Goal: Transaction & Acquisition: Obtain resource

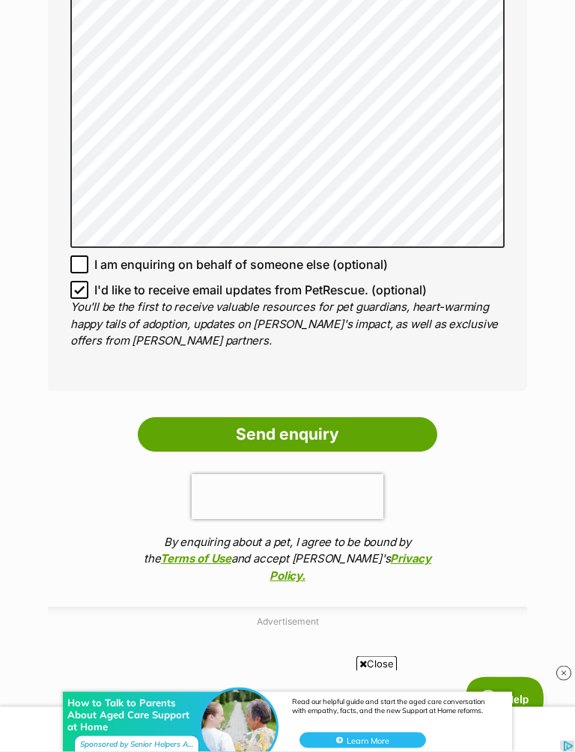
scroll to position [1134, 0]
click at [299, 430] on input "Send enquiry" at bounding box center [288, 434] width 300 height 34
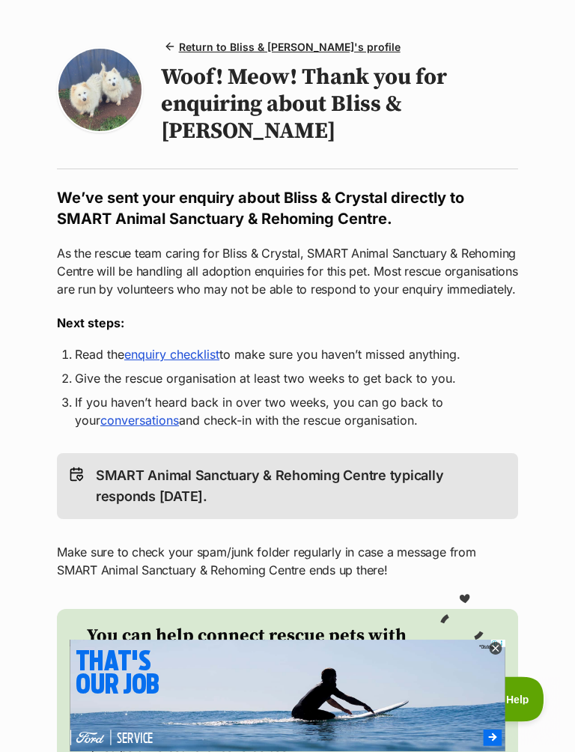
scroll to position [97, 0]
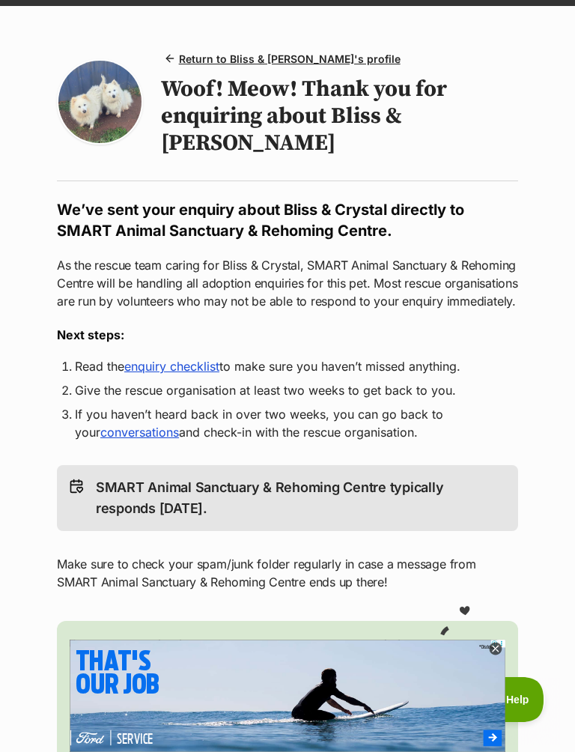
click at [187, 359] on link "enquiry checklist" at bounding box center [171, 366] width 95 height 15
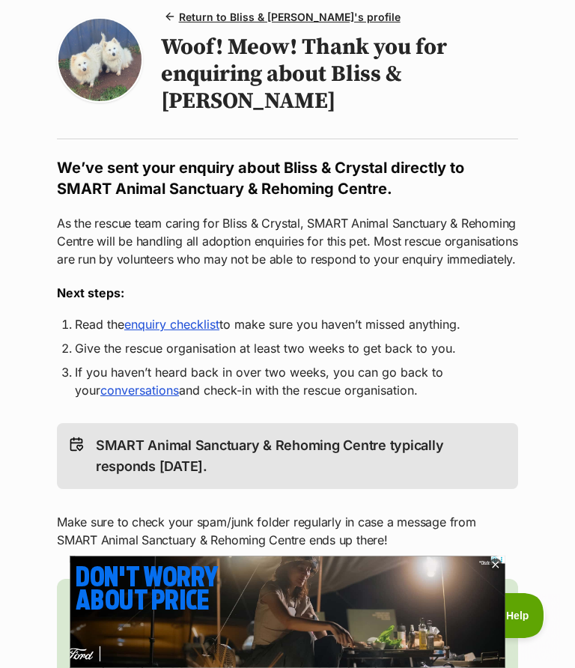
scroll to position [0, 0]
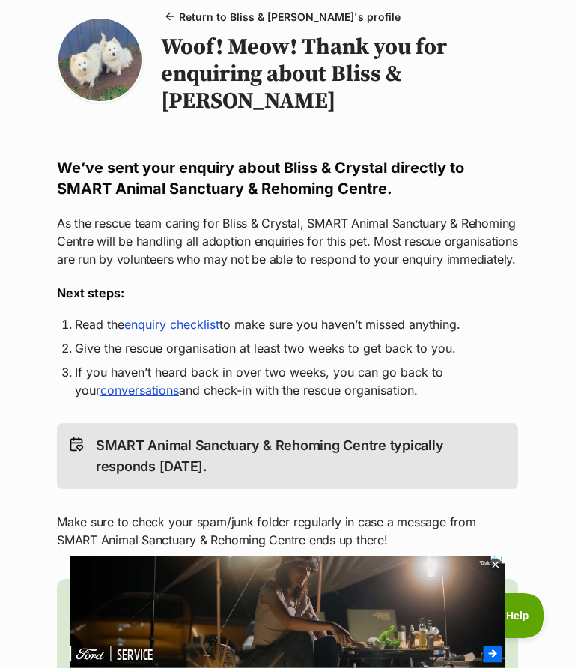
click at [315, 22] on span "Return to Bliss & Crystal's profile" at bounding box center [290, 17] width 222 height 16
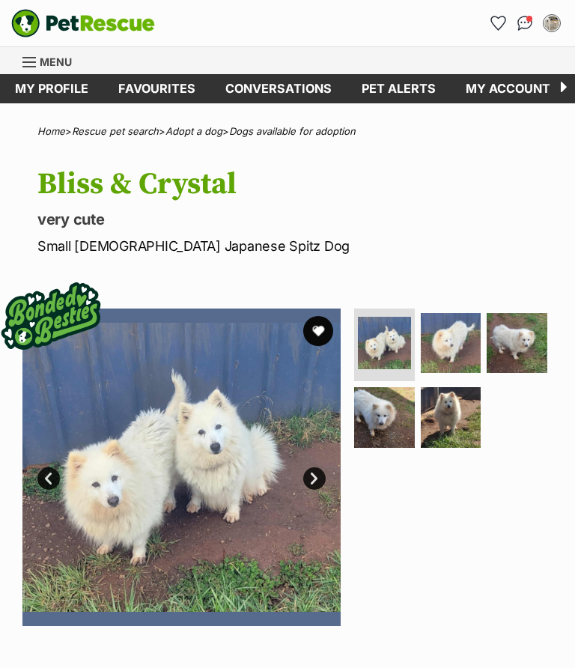
click at [323, 333] on button "favourite" at bounding box center [318, 331] width 30 height 30
click at [499, 572] on div at bounding box center [495, 565] width 13 height 13
click at [309, 474] on link "Next" at bounding box center [314, 479] width 22 height 22
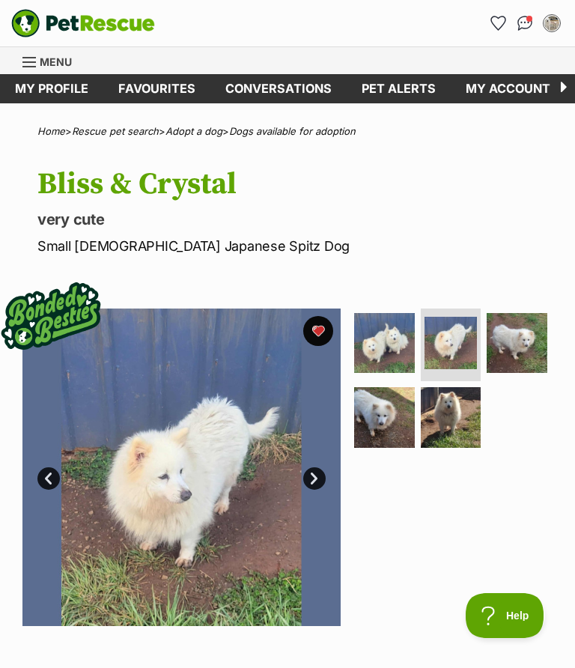
click at [313, 479] on link "Next" at bounding box center [314, 479] width 22 height 22
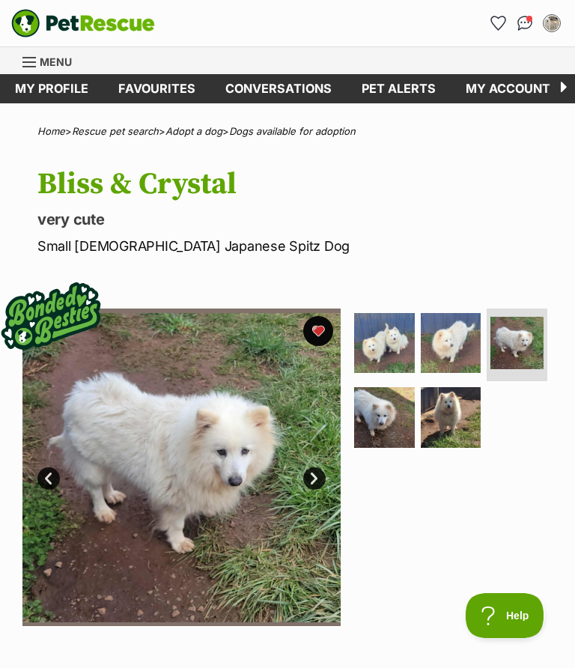
click at [311, 486] on link "Next" at bounding box center [314, 479] width 22 height 22
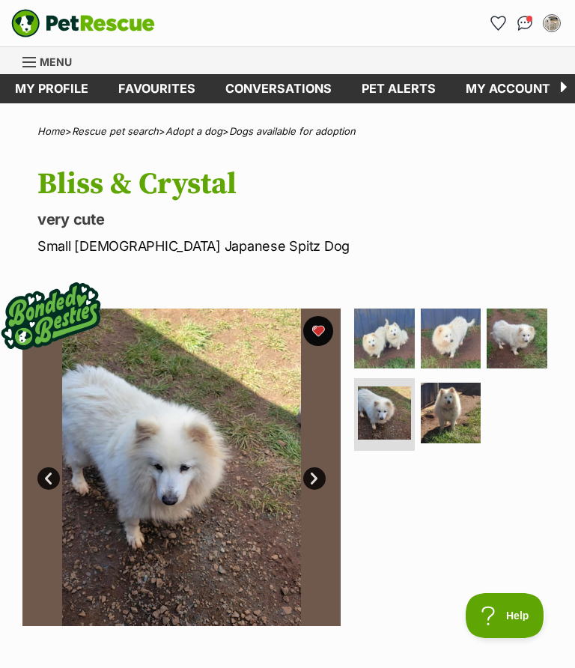
click at [312, 488] on link "Next" at bounding box center [314, 479] width 22 height 22
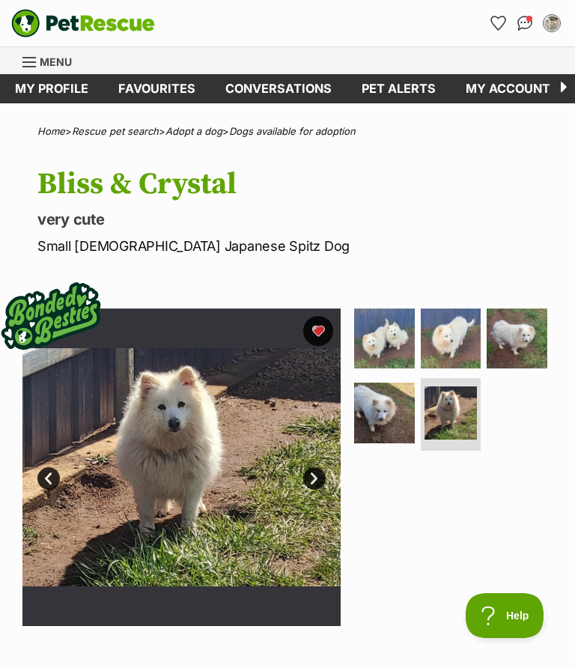
click at [312, 485] on link "Next" at bounding box center [314, 479] width 22 height 22
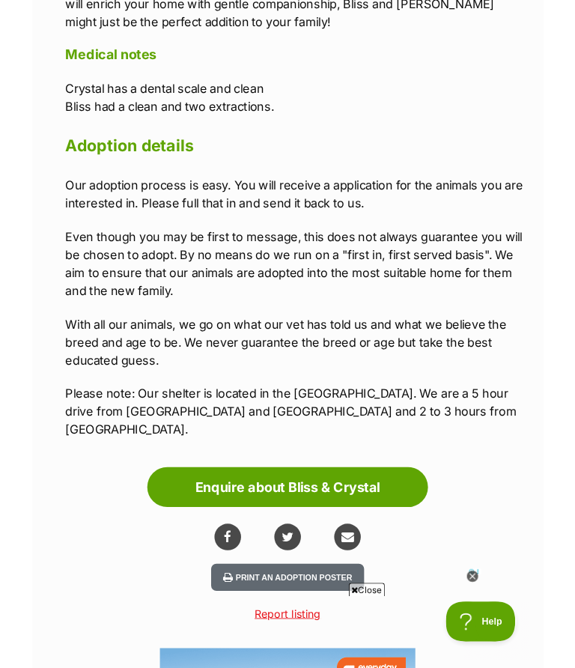
scroll to position [2038, 0]
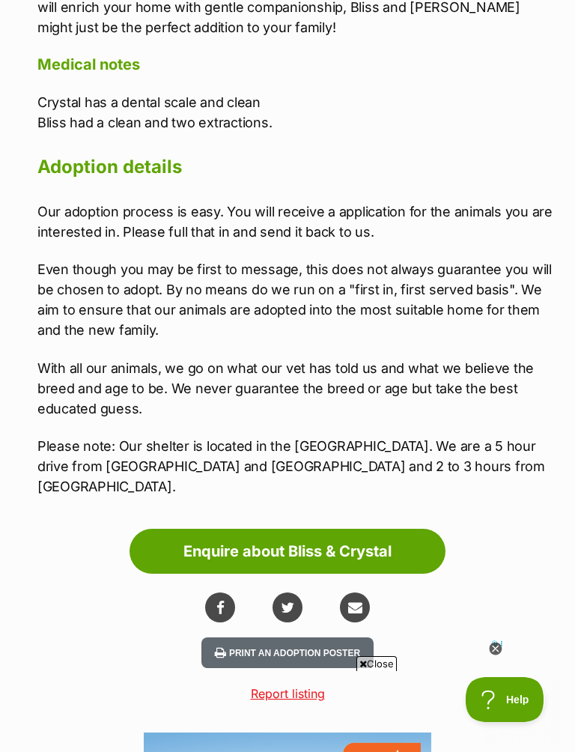
click at [303, 638] on button "Print an adoption poster" at bounding box center [288, 653] width 172 height 31
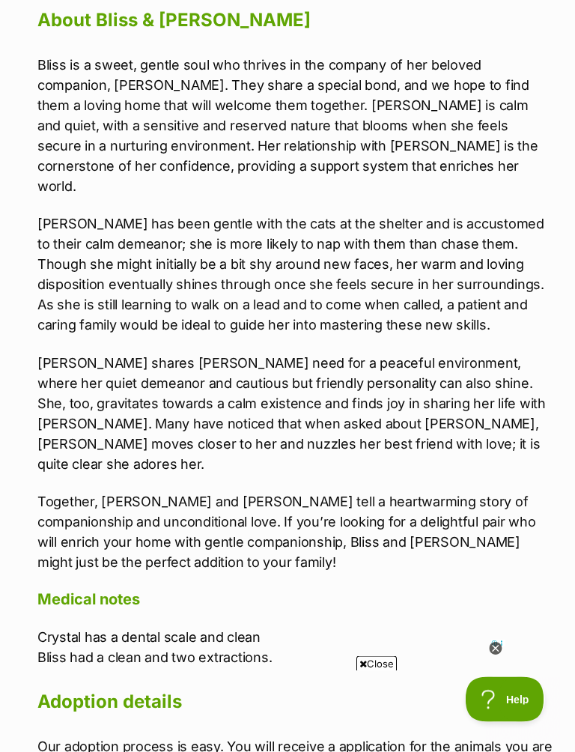
scroll to position [1502, 0]
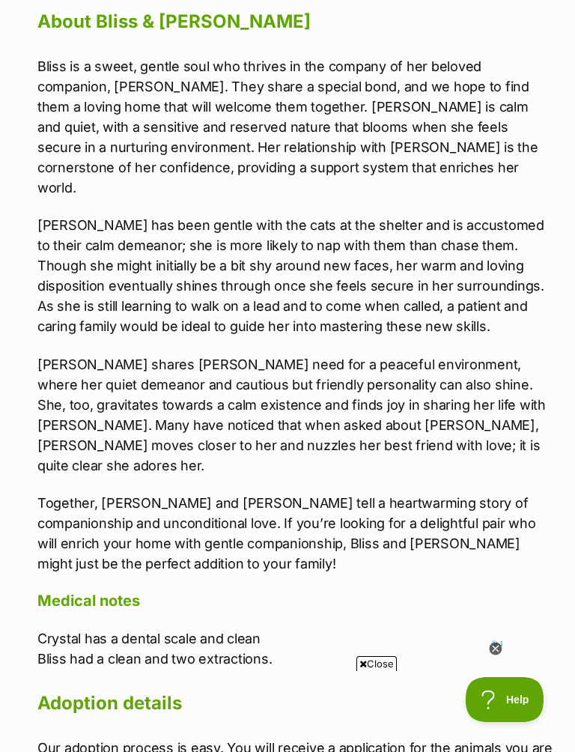
click at [496, 650] on icon at bounding box center [495, 649] width 13 height 13
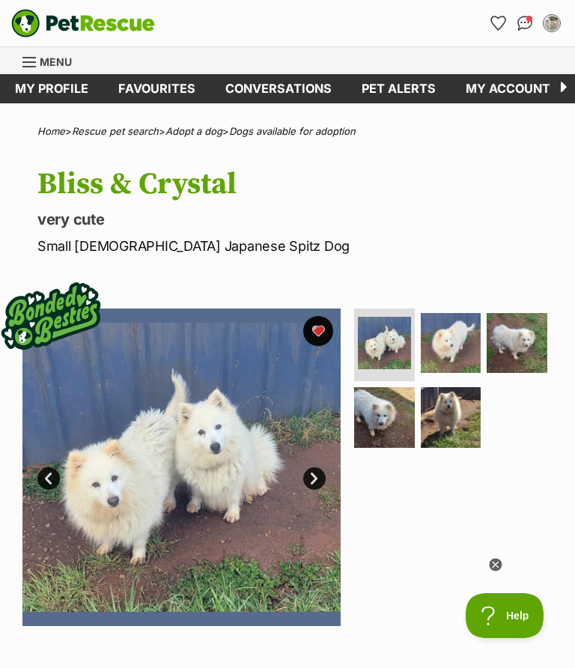
scroll to position [0, 0]
click at [407, 94] on link "Pet alerts" at bounding box center [399, 88] width 104 height 29
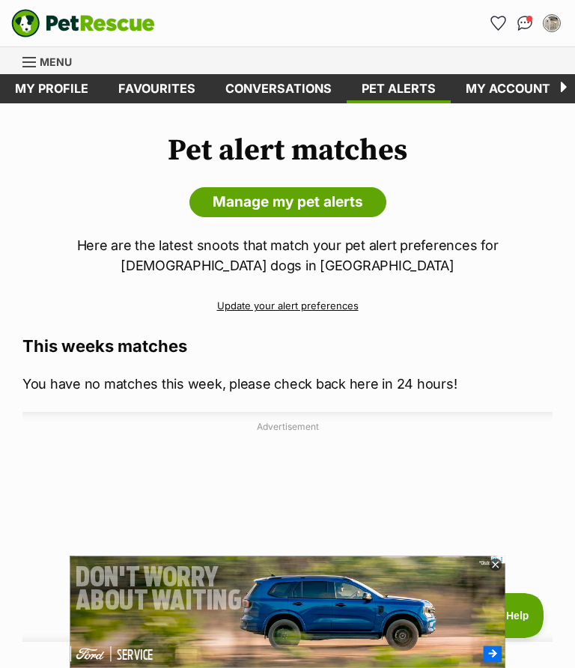
click at [345, 204] on link "Manage my pet alerts" at bounding box center [288, 202] width 197 height 30
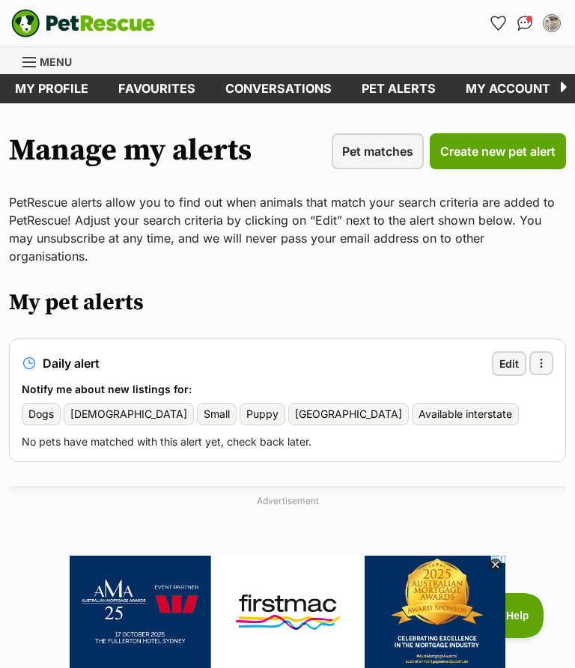
click at [507, 356] on span "Edit" at bounding box center [509, 364] width 19 height 16
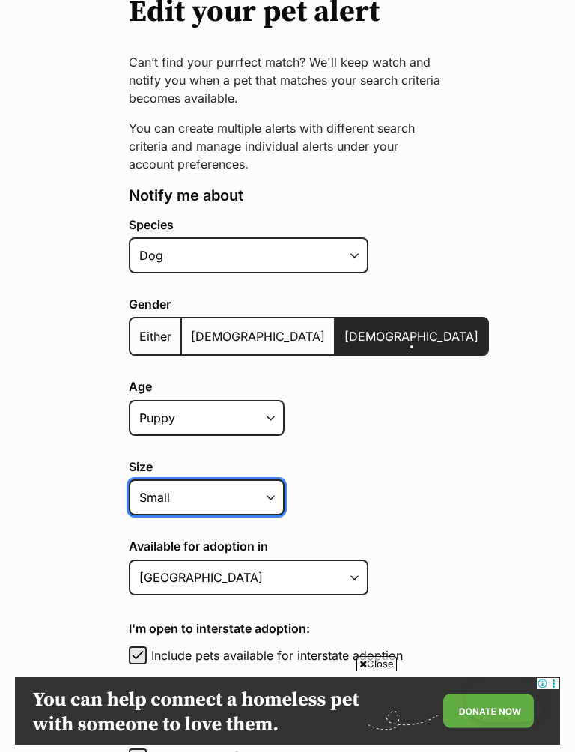
click at [273, 506] on select "Small Medium Large All sizes" at bounding box center [207, 498] width 156 height 36
select select "medium"
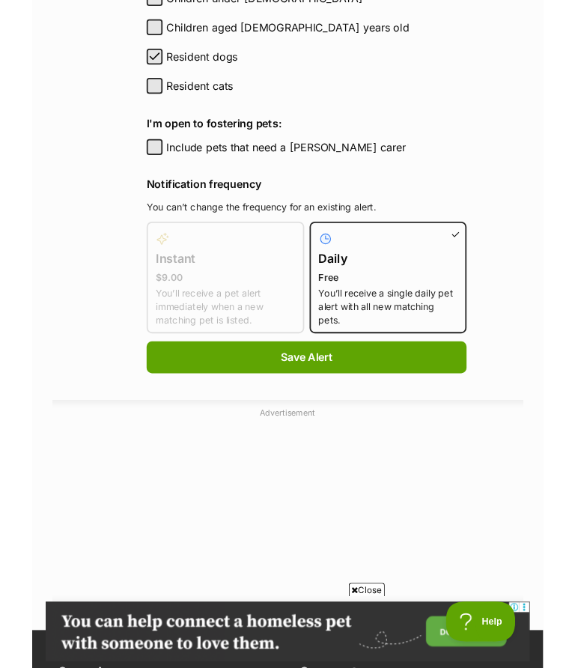
scroll to position [888, 0]
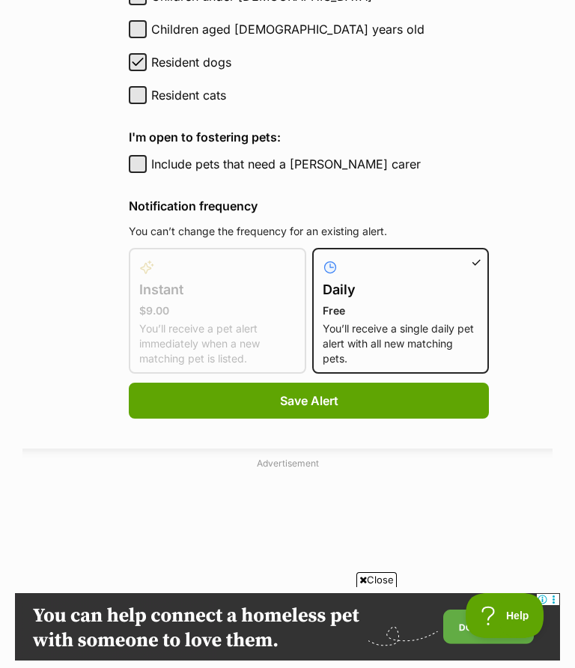
click at [280, 399] on span "Save Alert" at bounding box center [309, 401] width 58 height 18
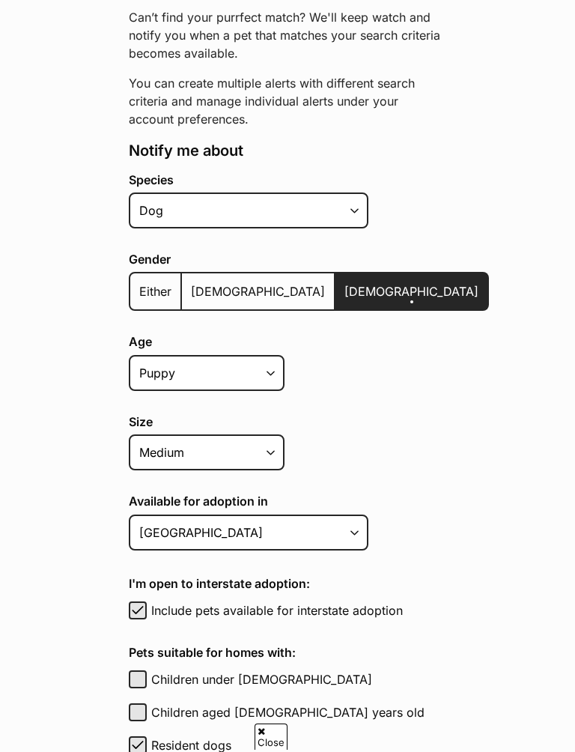
scroll to position [205, 0]
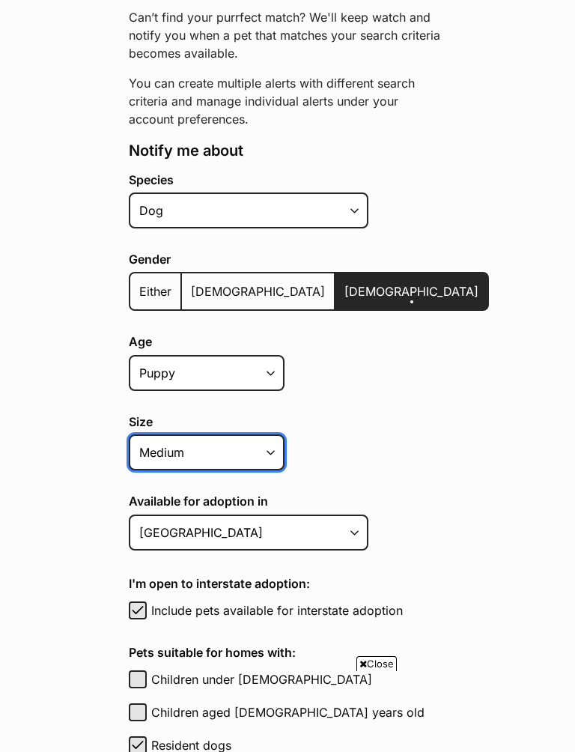
click at [258, 456] on select "Small Medium Large All sizes" at bounding box center [207, 453] width 156 height 36
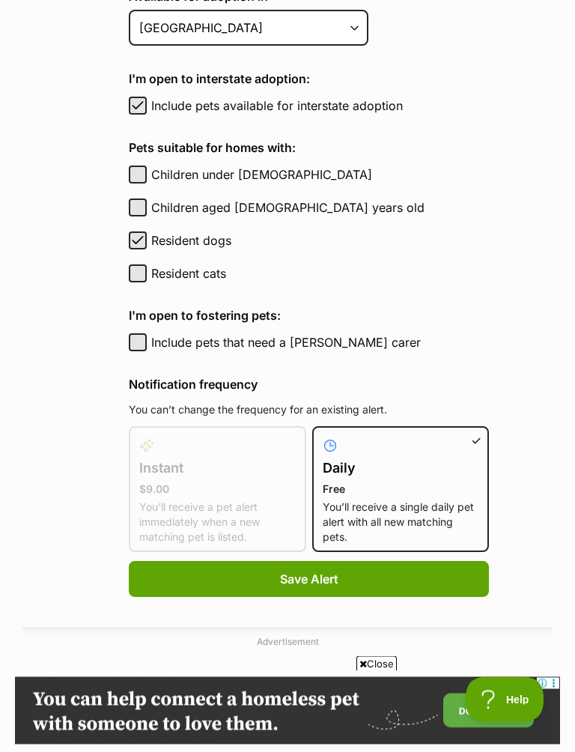
scroll to position [707, 0]
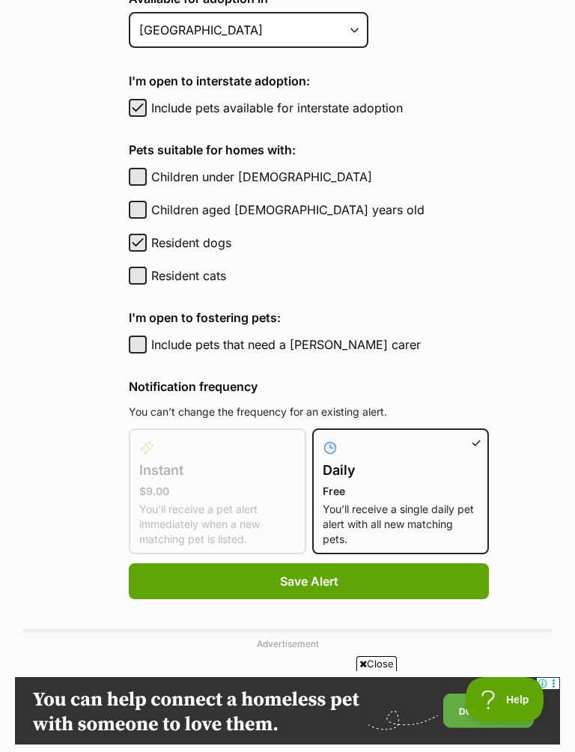
click at [280, 581] on span "Save Alert" at bounding box center [309, 581] width 58 height 18
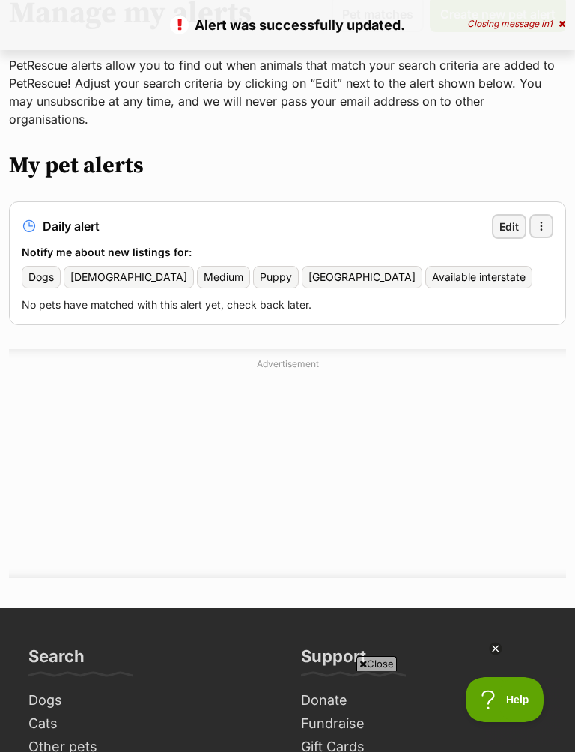
click at [503, 219] on span "Edit" at bounding box center [509, 227] width 19 height 16
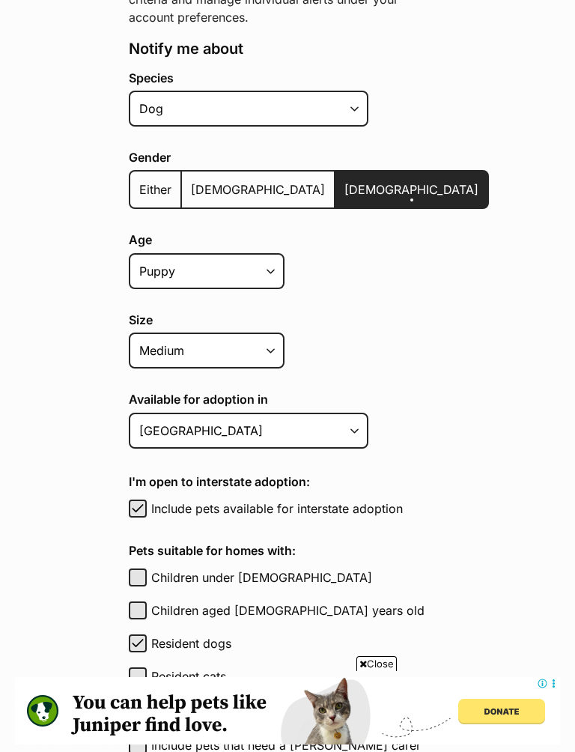
scroll to position [333, 0]
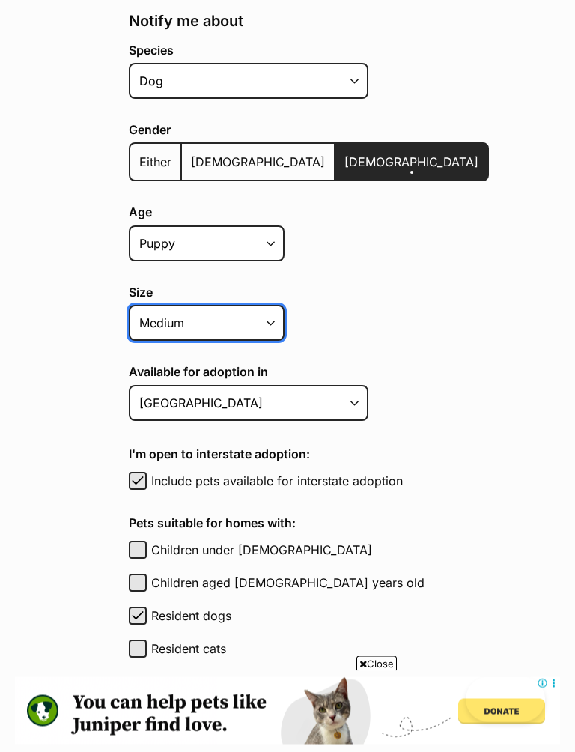
click at [267, 342] on select "Small Medium Large All sizes" at bounding box center [207, 324] width 156 height 36
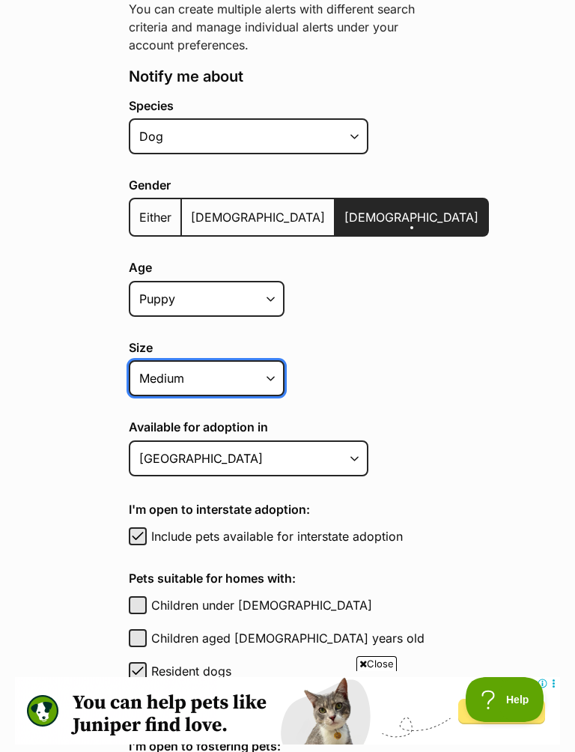
select select
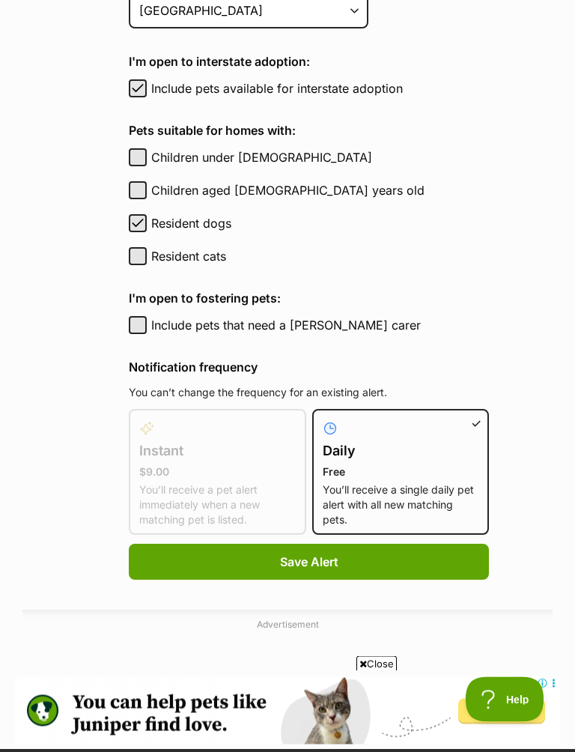
scroll to position [727, 0]
click at [291, 564] on span "Save Alert" at bounding box center [309, 562] width 58 height 18
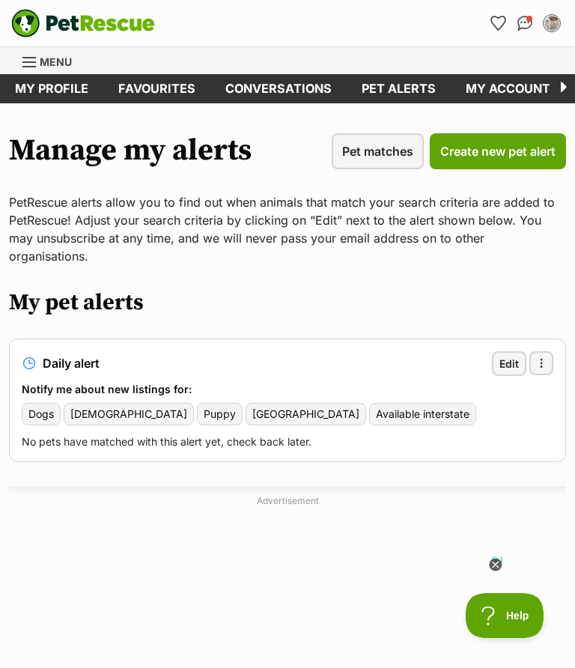
click at [498, 157] on span "Create new pet alert" at bounding box center [498, 151] width 115 height 18
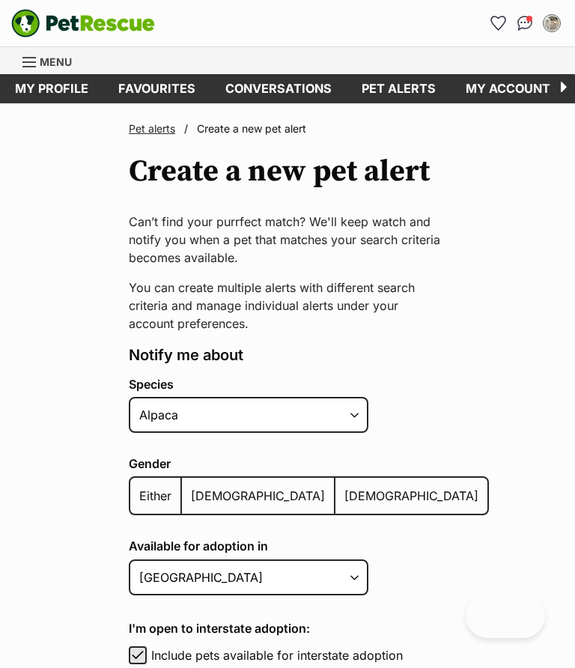
select select "1"
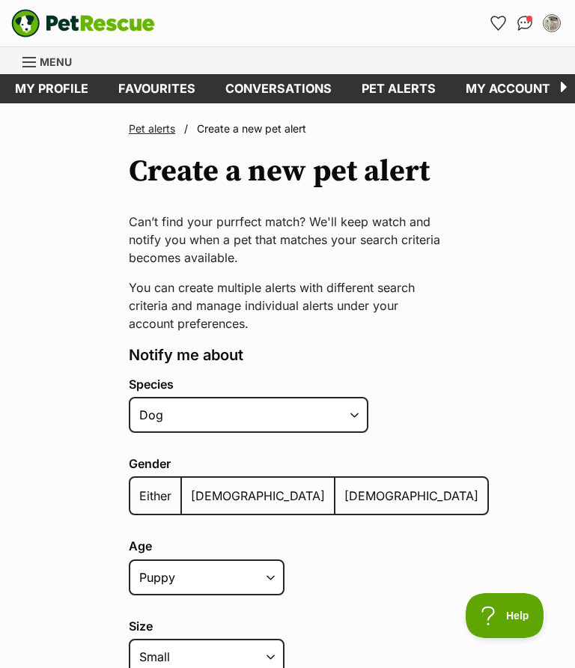
click at [162, 492] on span "Either" at bounding box center [155, 496] width 32 height 15
click at [139, 487] on input "Either" at bounding box center [139, 486] width 0 height 1
radio input "true"
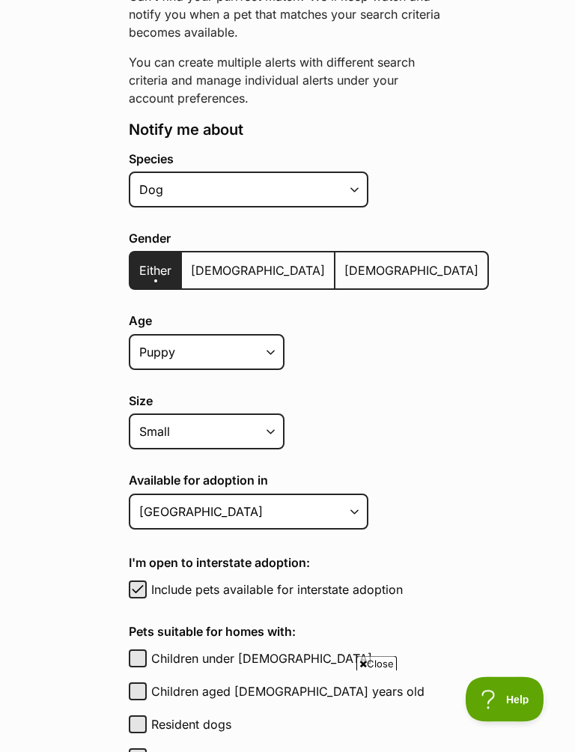
scroll to position [223, 0]
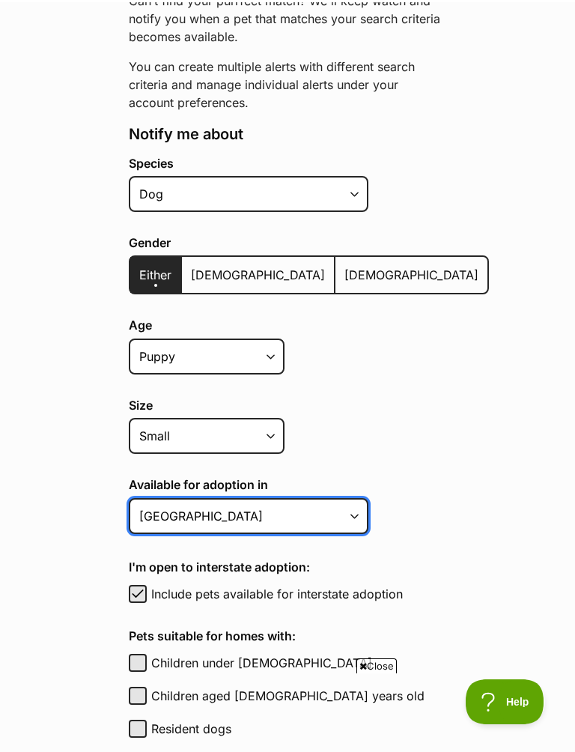
click at [259, 521] on select "Australian Capital Territory New South Wales Northern Territory Queensland Sout…" at bounding box center [249, 514] width 240 height 36
select select "1"
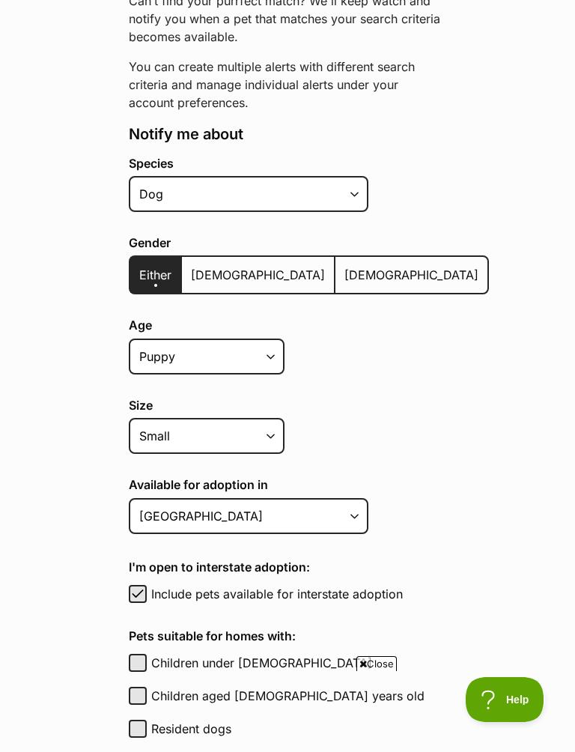
click at [274, 163] on label "Species" at bounding box center [309, 163] width 360 height 13
click at [274, 176] on select "Alpaca Bird Cat Chicken Cow Dog Donkey Duck Ferret Fish Goat Goose Guinea Fowl …" at bounding box center [249, 194] width 240 height 36
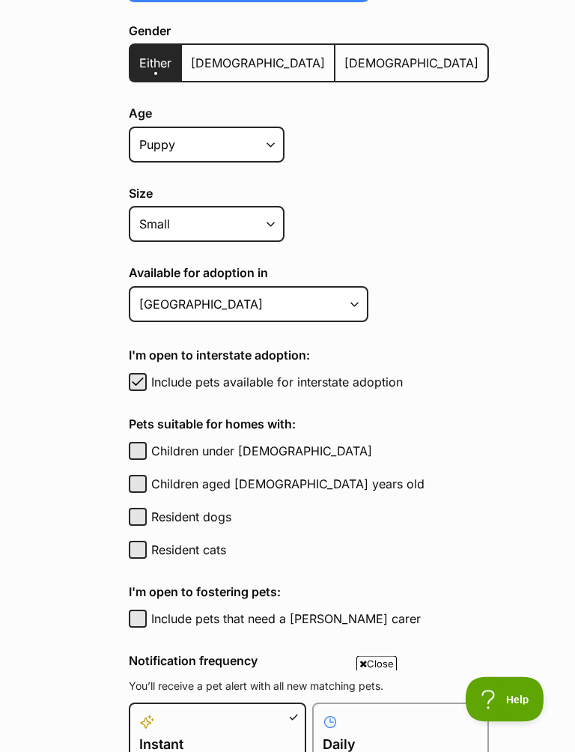
scroll to position [433, 0]
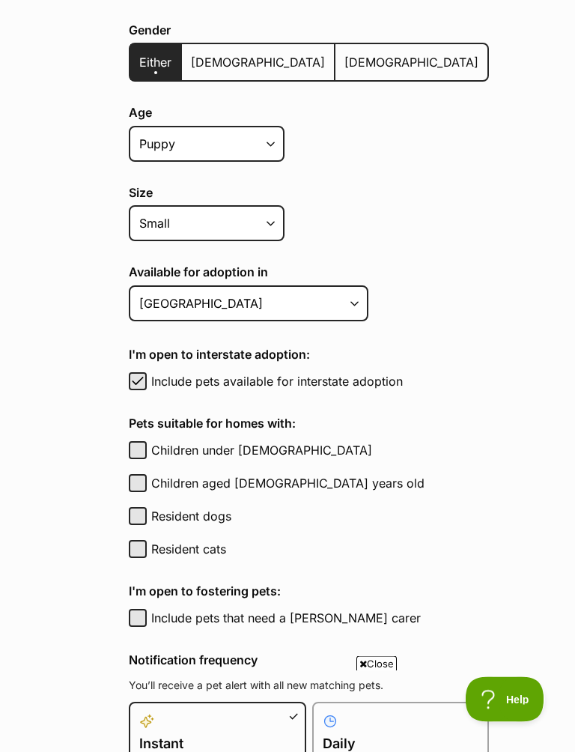
click at [136, 513] on button "Resident dogs" at bounding box center [138, 517] width 18 height 18
checkbox input "true"
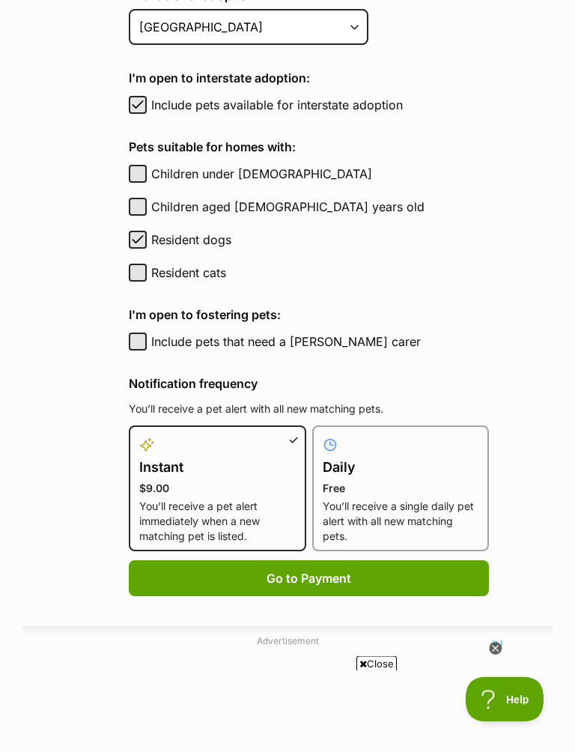
scroll to position [710, 0]
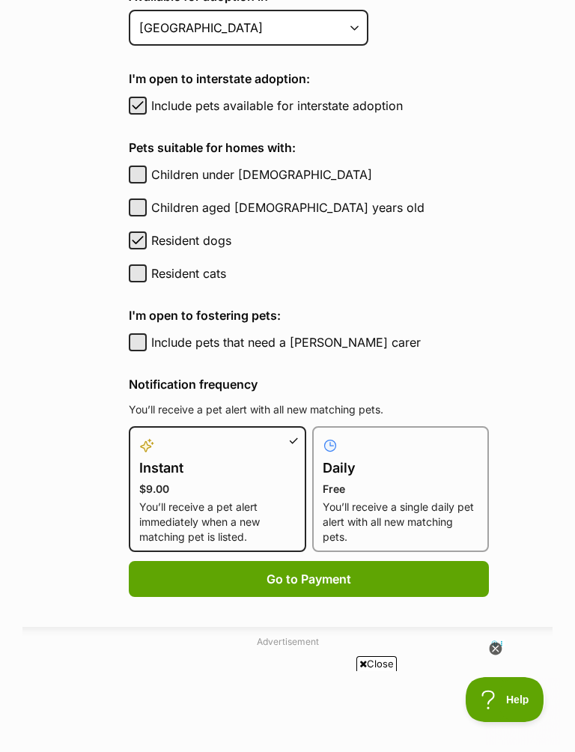
click at [350, 467] on h4 "Daily" at bounding box center [401, 468] width 157 height 21
click at [322, 436] on input "Daily Free You’ll receive a single daily pet alert with all new matching pets." at bounding box center [321, 435] width 1 height 1
radio input "true"
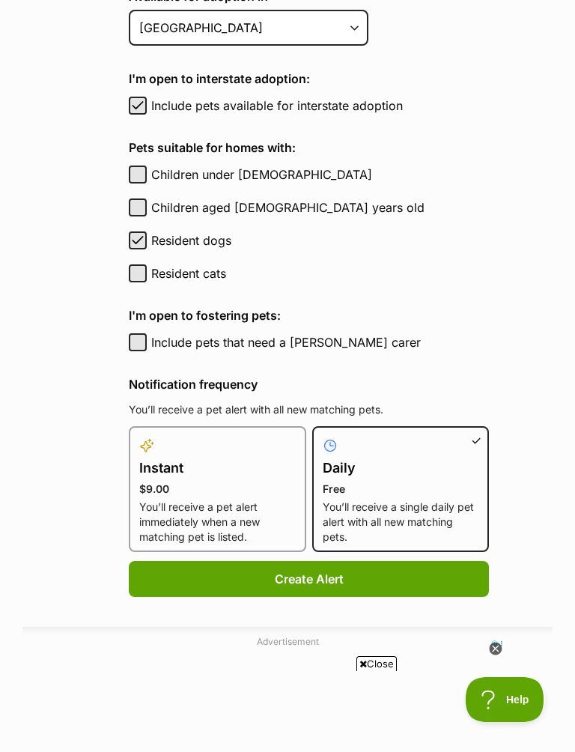
click at [298, 579] on button "Create Alert" at bounding box center [309, 579] width 360 height 36
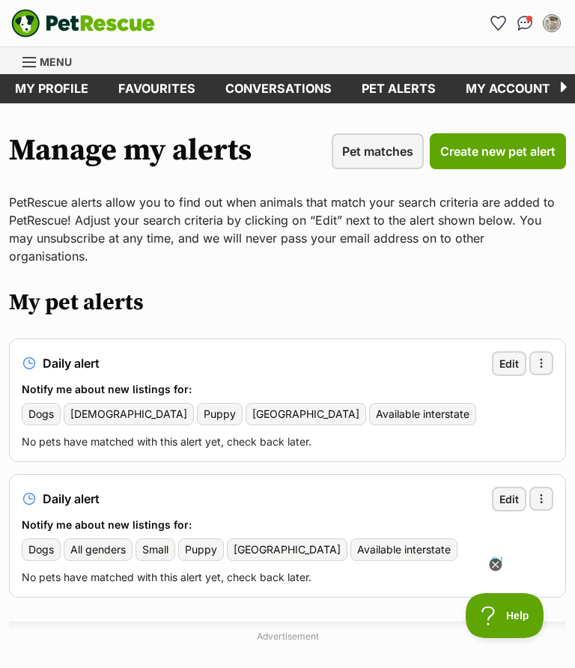
click at [164, 93] on link "Favourites" at bounding box center [156, 88] width 107 height 29
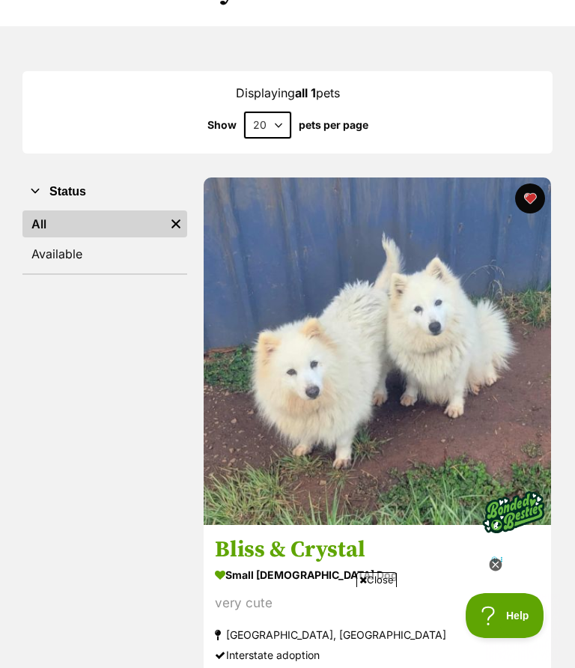
scroll to position [150, 0]
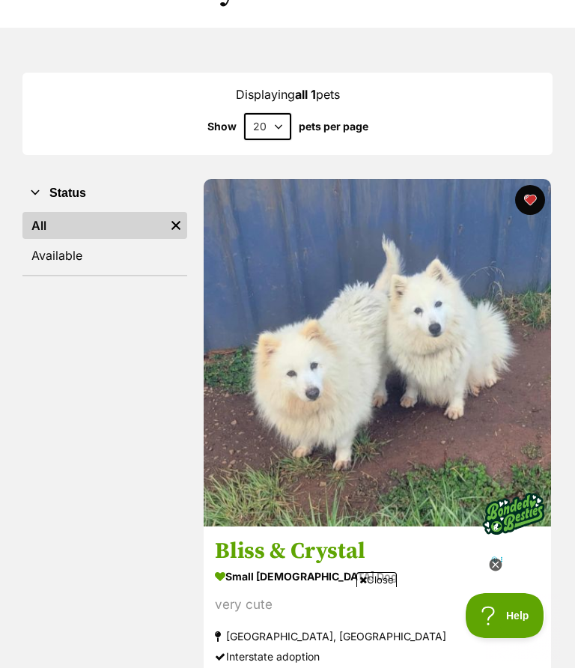
click at [279, 129] on select "20 40 60" at bounding box center [267, 126] width 47 height 27
select select "60"
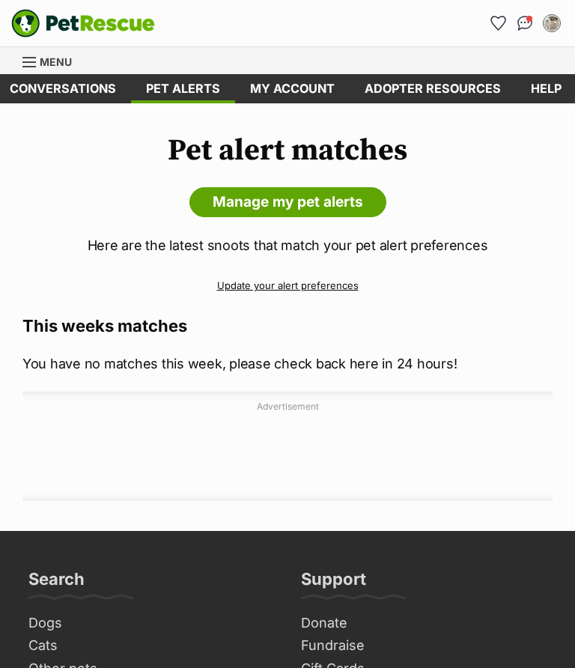
scroll to position [0, 214]
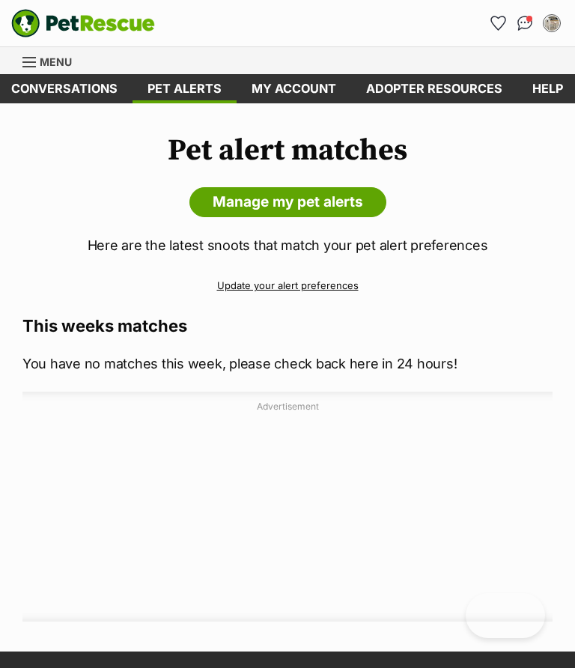
click at [130, 19] on img "PetRescue" at bounding box center [83, 23] width 144 height 28
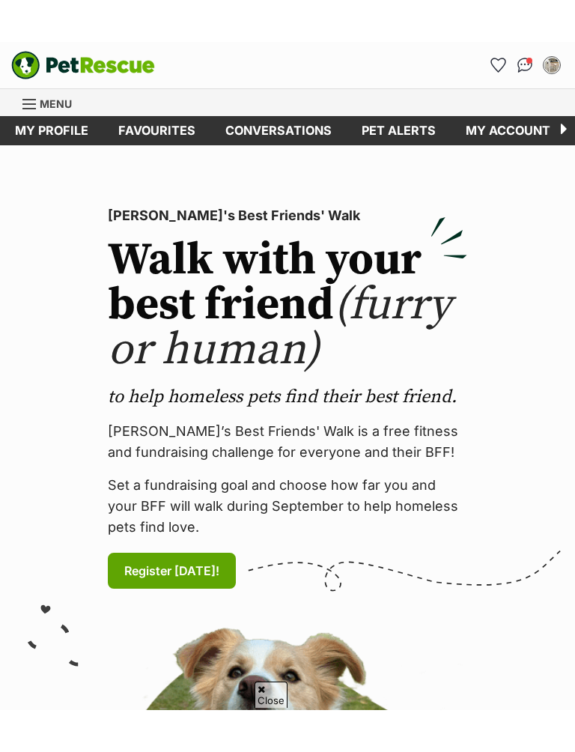
scroll to position [449, 0]
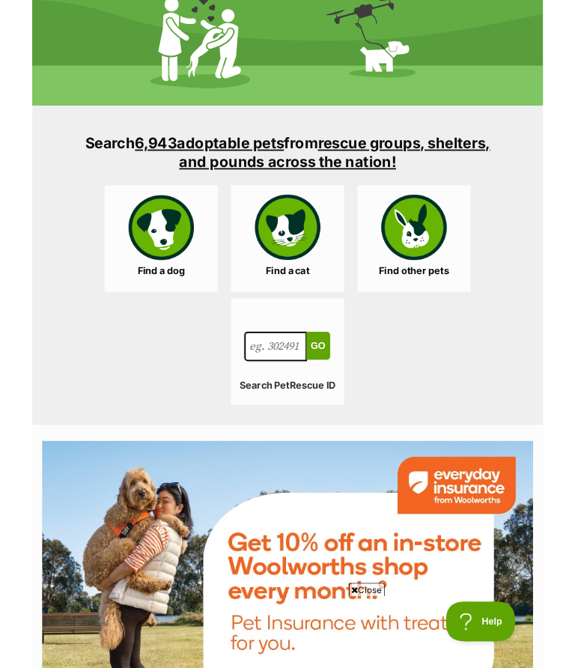
scroll to position [2150, 0]
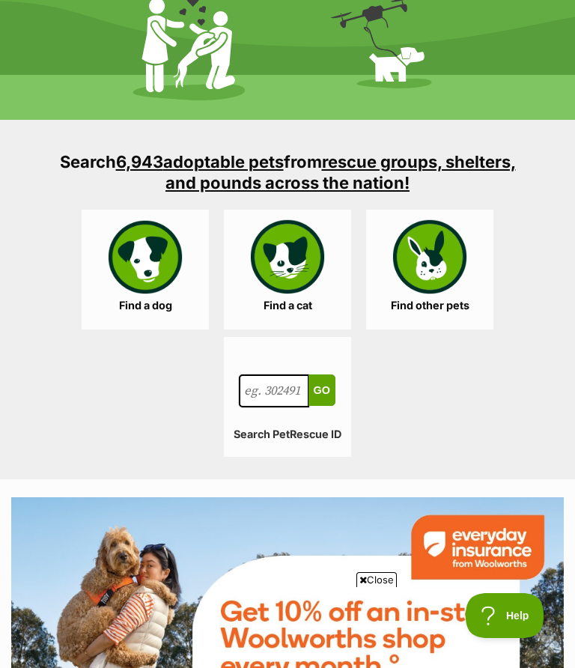
click at [153, 265] on link "Find a dog" at bounding box center [145, 270] width 127 height 120
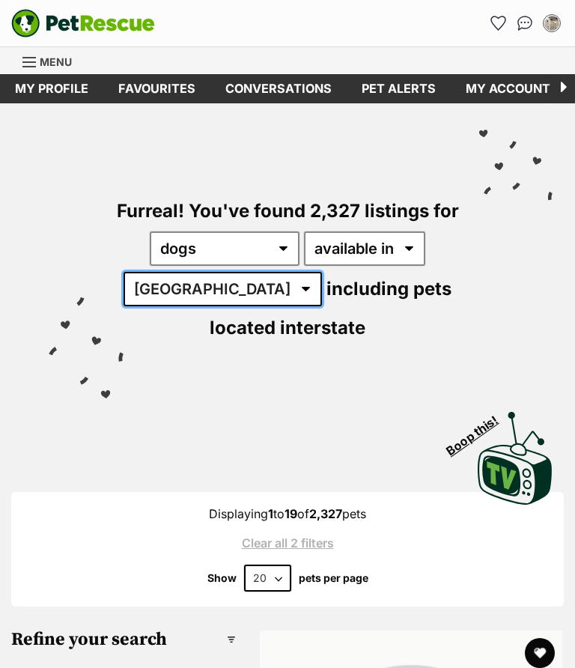
click at [222, 291] on select "Australia ACT NSW NT QLD SA TAS VIC WA" at bounding box center [223, 289] width 199 height 34
select select "[GEOGRAPHIC_DATA]"
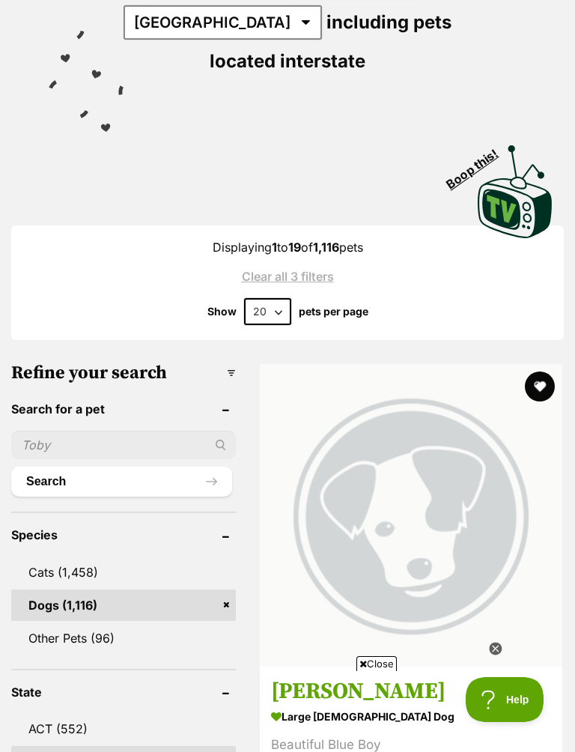
scroll to position [273, 0]
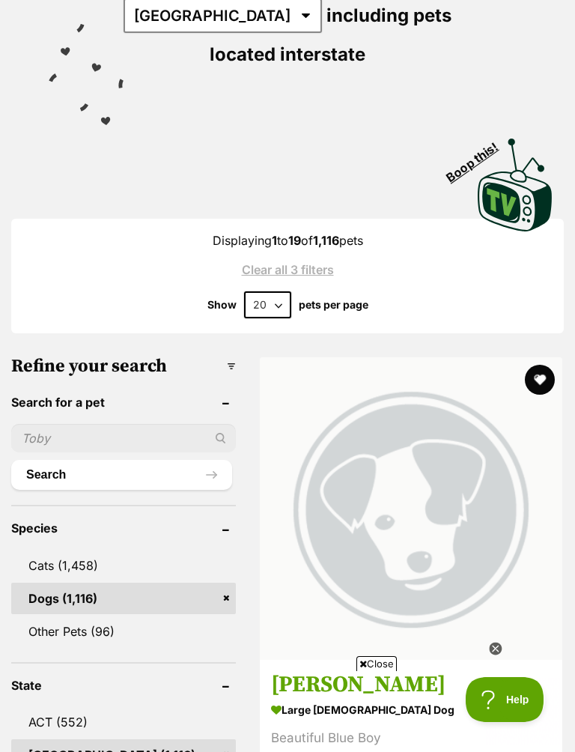
click at [282, 305] on select "20 40 60" at bounding box center [267, 304] width 47 height 27
select select "60"
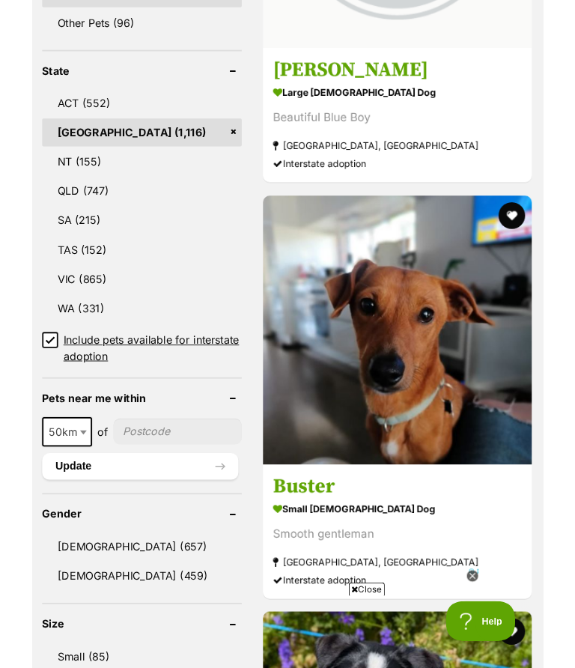
scroll to position [884, 0]
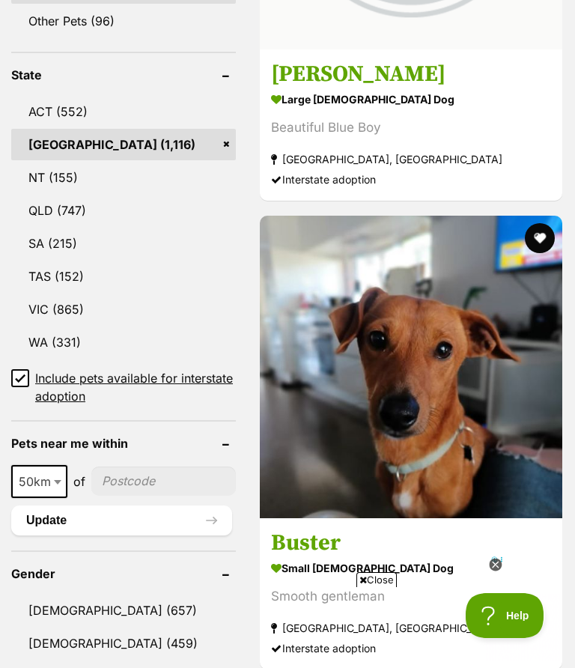
click at [13, 374] on input "Include pets available for interstate adoption" at bounding box center [20, 378] width 18 height 18
click at [27, 377] on input "Include pets available for interstate adoption" at bounding box center [20, 378] width 18 height 18
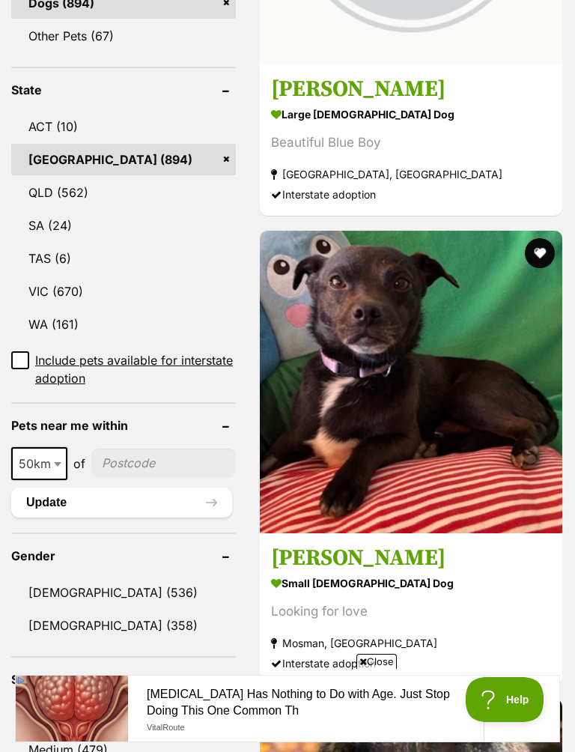
click at [58, 462] on b at bounding box center [57, 464] width 7 height 4
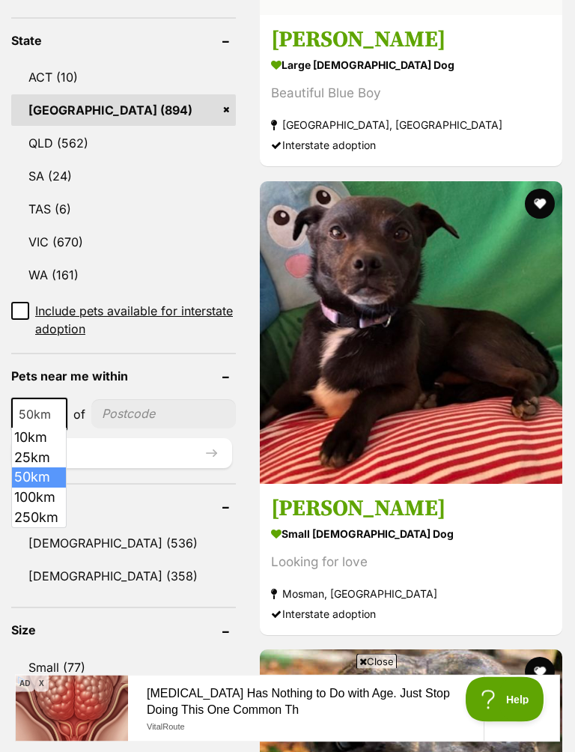
scroll to position [883, 0]
select select "250"
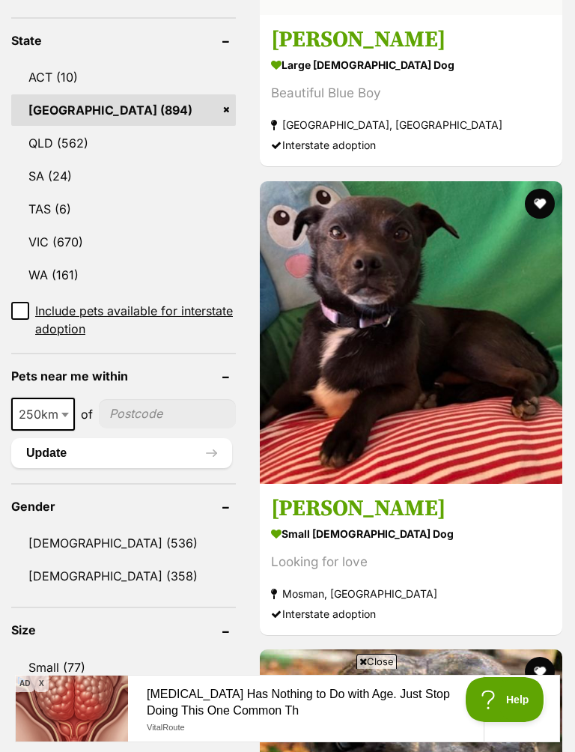
click at [172, 456] on button "Update" at bounding box center [121, 453] width 221 height 30
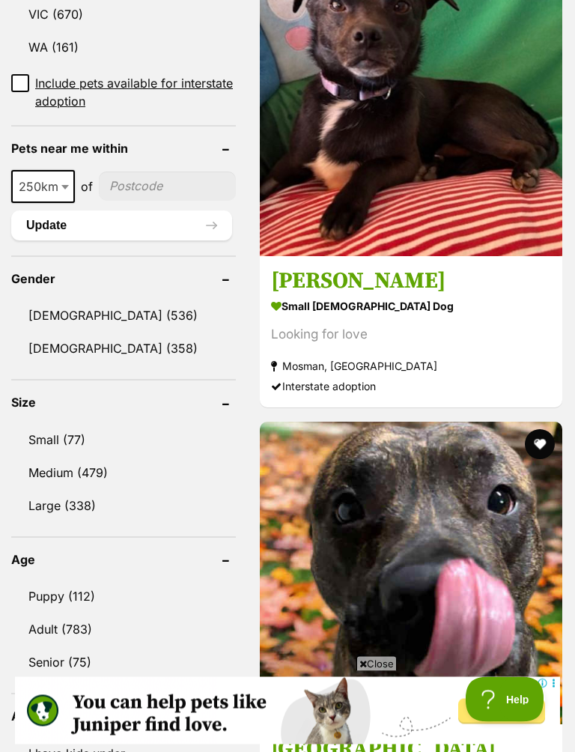
scroll to position [1109, 0]
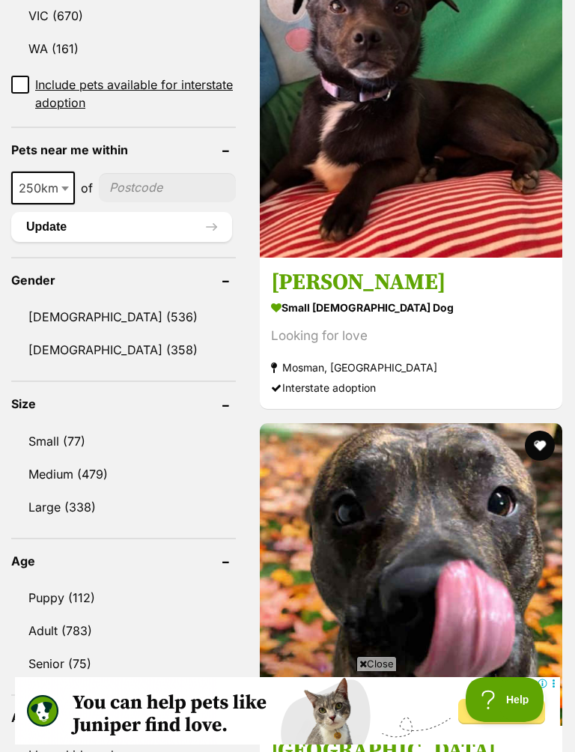
click at [104, 354] on link "[DEMOGRAPHIC_DATA] (358)" at bounding box center [123, 349] width 225 height 31
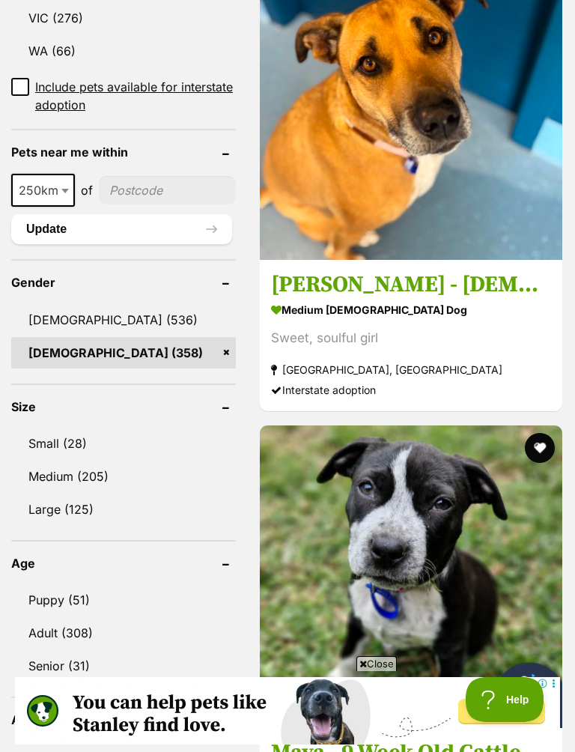
scroll to position [1146, 0]
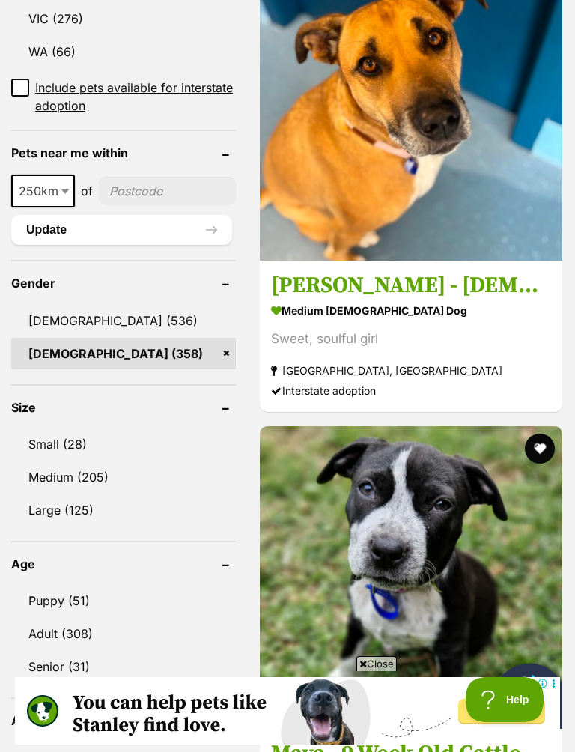
click at [82, 429] on link "Small (28)" at bounding box center [123, 444] width 225 height 31
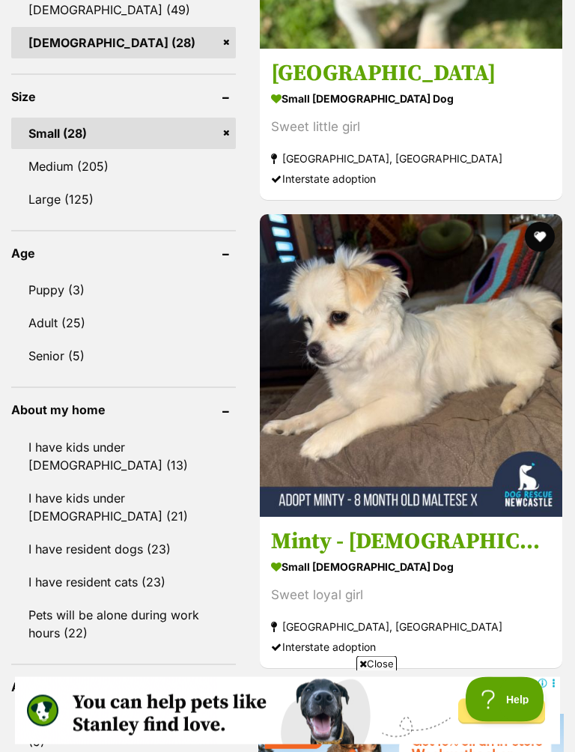
scroll to position [1353, 0]
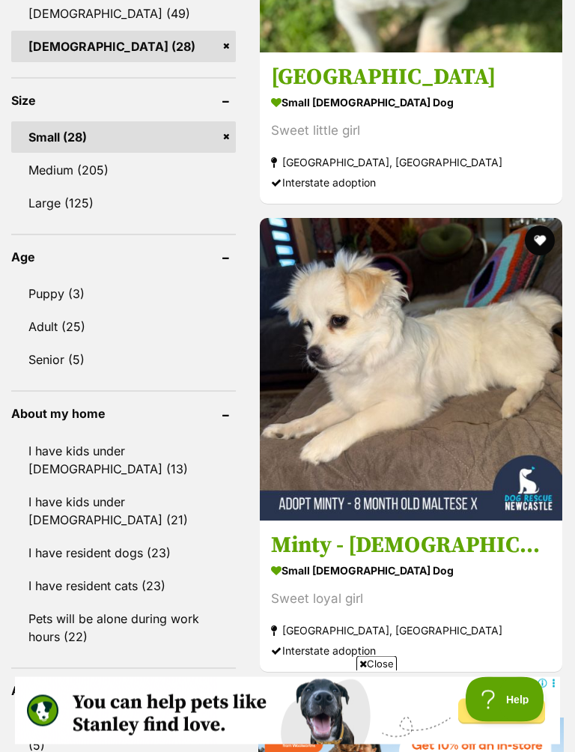
click at [75, 312] on link "Adult (25)" at bounding box center [123, 327] width 225 height 31
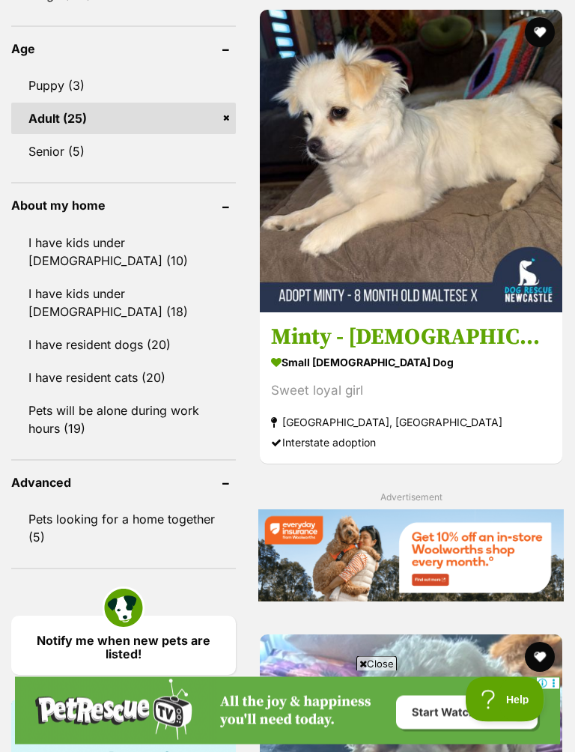
scroll to position [1564, 0]
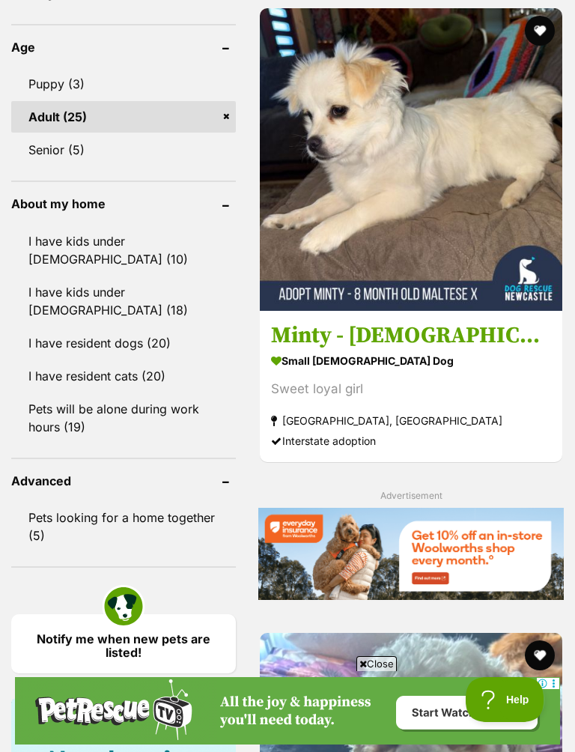
click at [131, 344] on link "I have resident dogs (20)" at bounding box center [123, 342] width 225 height 31
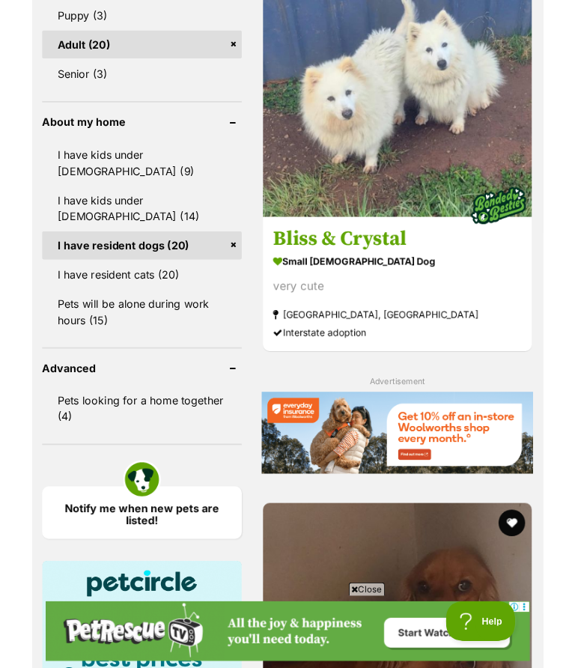
scroll to position [1664, 0]
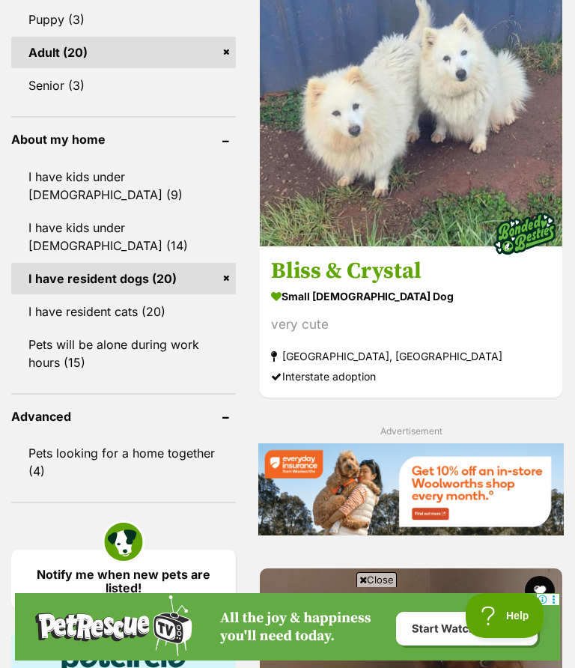
click at [105, 438] on link "Pets looking for a home together (4)" at bounding box center [123, 462] width 225 height 49
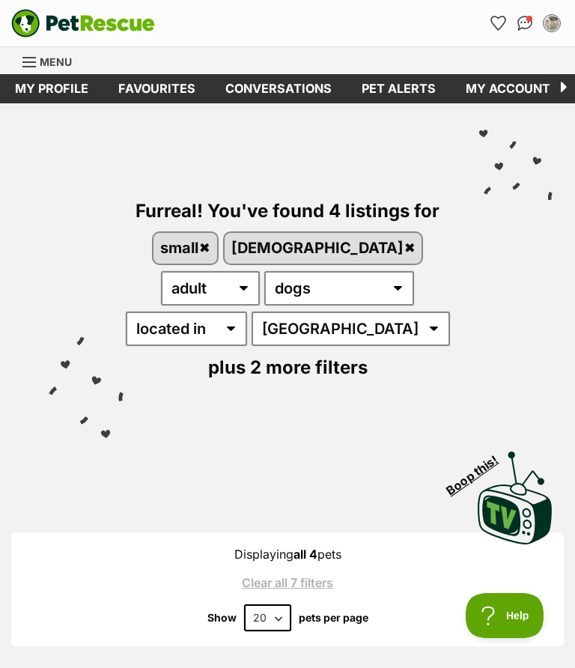
click at [282, 605] on select "20 40 60" at bounding box center [267, 618] width 47 height 27
select select "60"
click at [526, 22] on img "Conversations" at bounding box center [526, 23] width 16 height 15
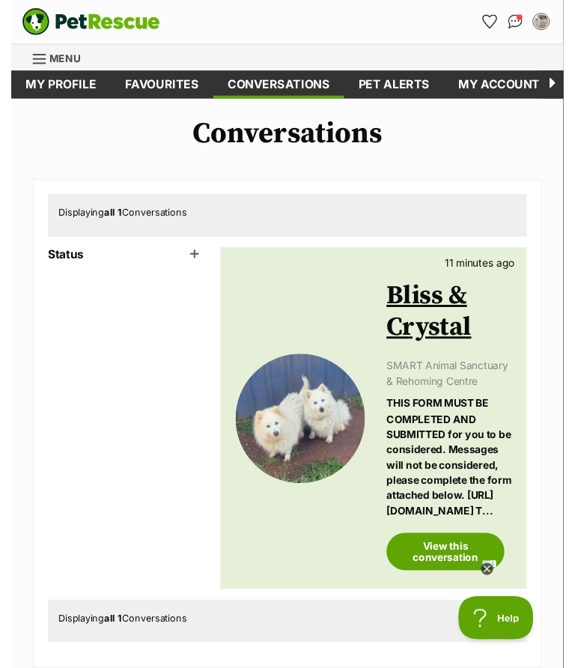
scroll to position [14, 0]
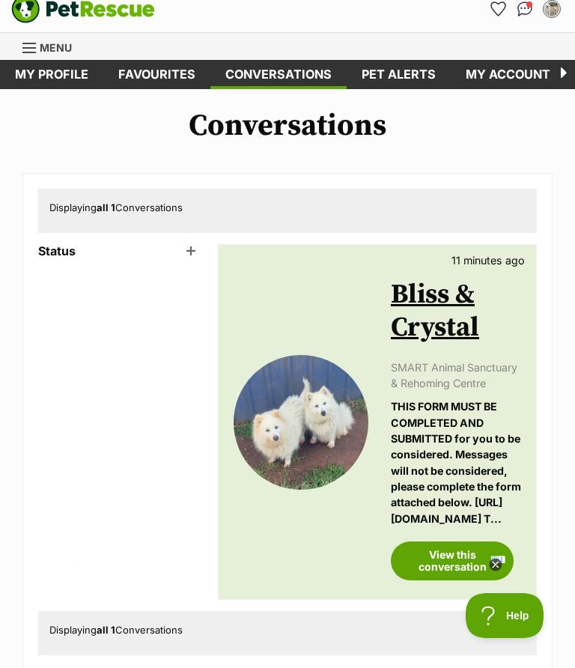
click at [452, 542] on link "View this conversation" at bounding box center [452, 561] width 123 height 39
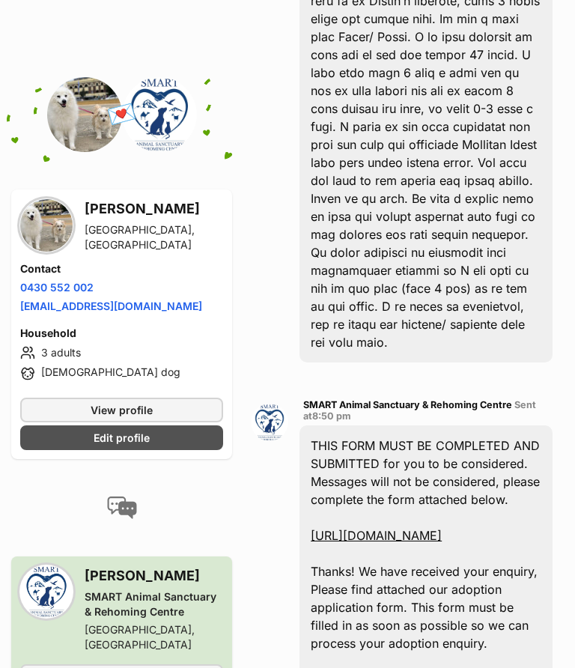
scroll to position [1167, 0]
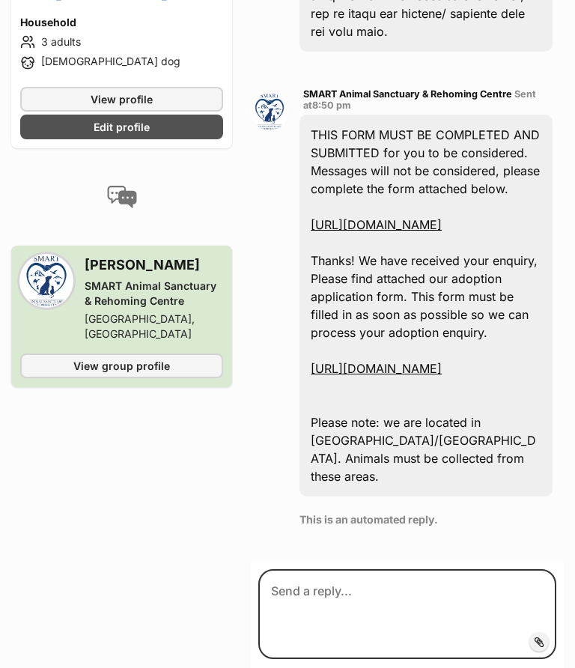
click at [410, 377] on link "[URL][DOMAIN_NAME]" at bounding box center [376, 369] width 131 height 15
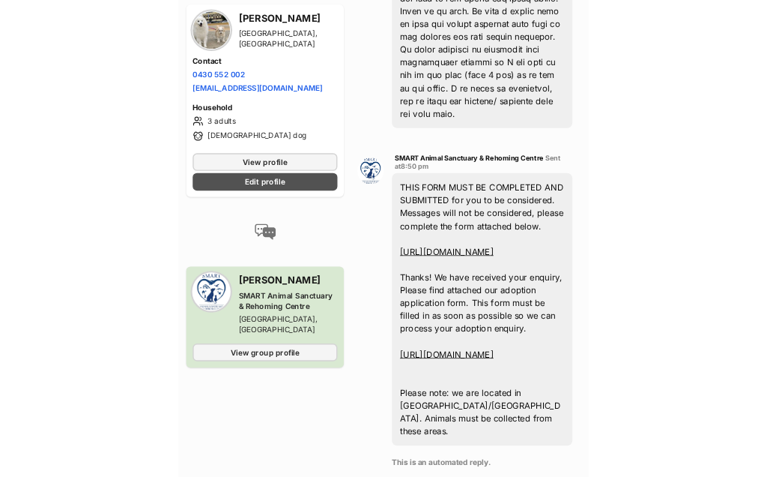
scroll to position [1039, 0]
